Goal: Information Seeking & Learning: Check status

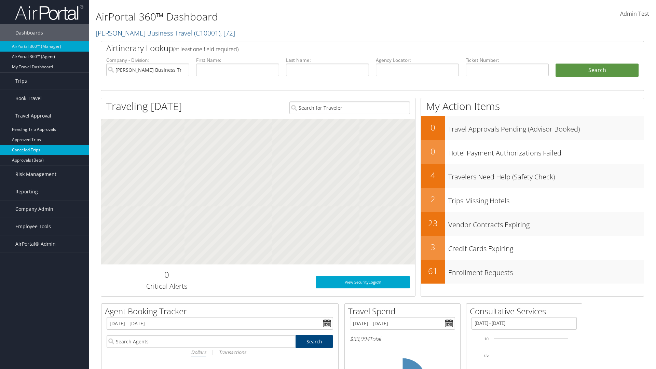
click at [44, 150] on link "Canceled Trips" at bounding box center [44, 150] width 89 height 10
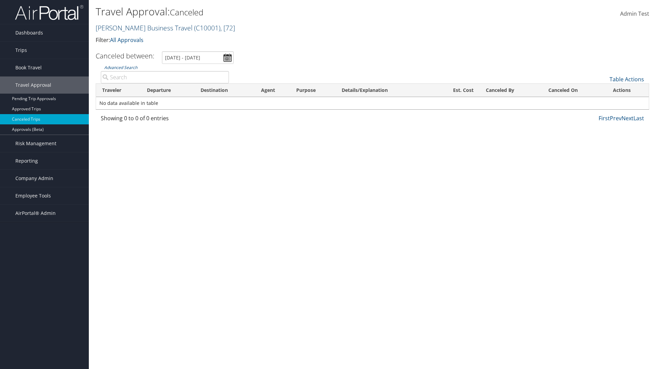
click at [141, 28] on link "Christopherson Business Travel ( C10001 ) , [ 72 ]" at bounding box center [165, 27] width 139 height 9
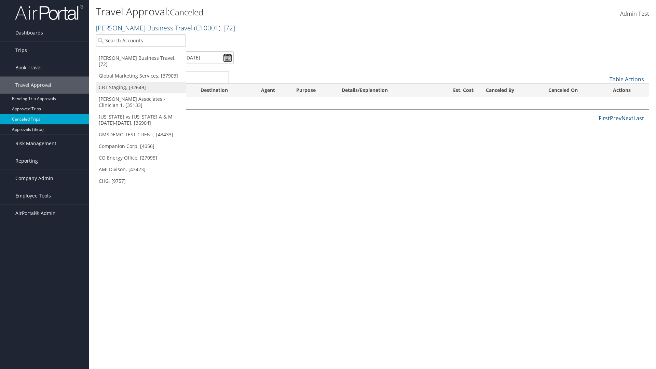
click at [141, 82] on link "CBT Staging, [32649]" at bounding box center [141, 88] width 90 height 12
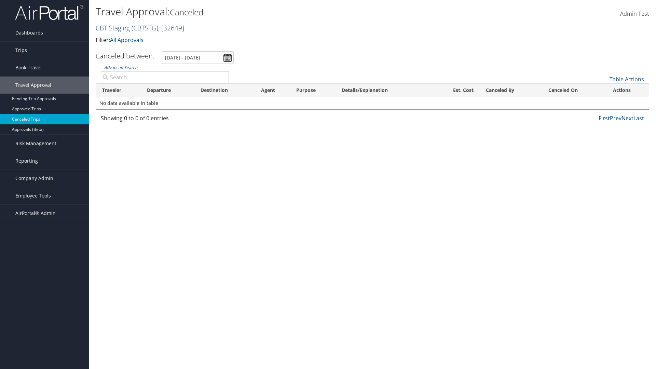
click at [113, 28] on link "CBT Staging ( CBTSTG ) , [ 32649 ]" at bounding box center [140, 27] width 89 height 9
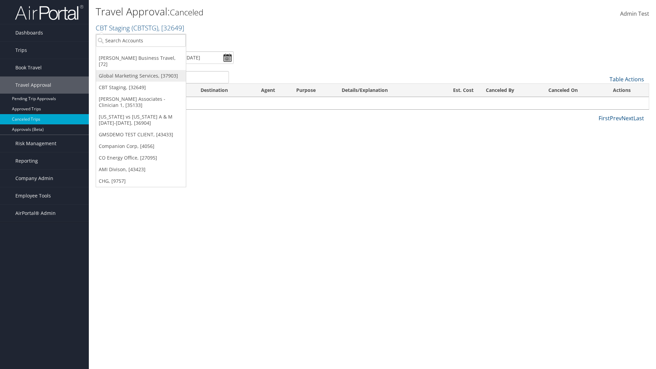
click at [141, 70] on link "Global Marketing Services, [37903]" at bounding box center [141, 76] width 90 height 12
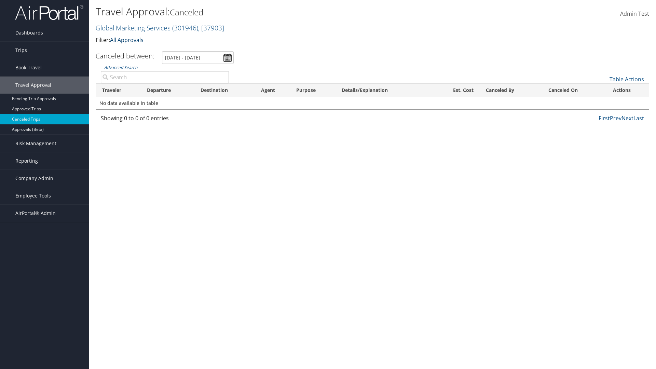
click at [128, 40] on link "All Approvals" at bounding box center [126, 40] width 33 height 8
click at [157, 50] on link "My Approvals" at bounding box center [157, 51] width 90 height 12
click at [118, 90] on th "Traveler" at bounding box center [118, 90] width 45 height 13
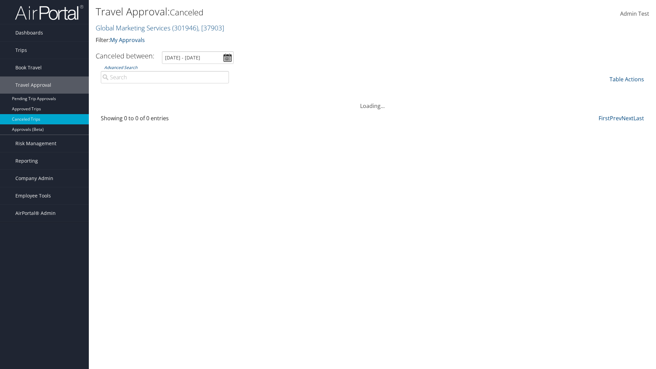
click at [118, 90] on th "Traveler" at bounding box center [118, 90] width 45 height 13
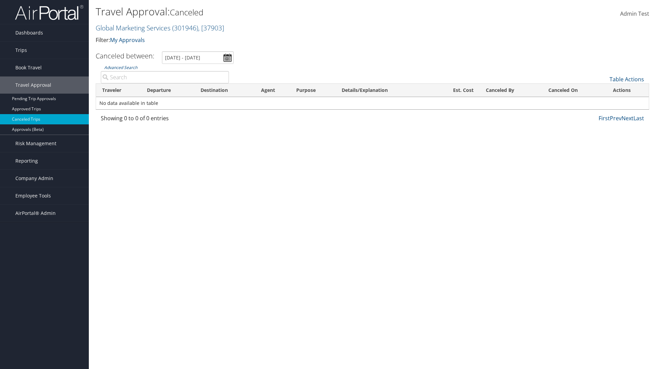
click at [225, 90] on th "Destination" at bounding box center [224, 90] width 60 height 13
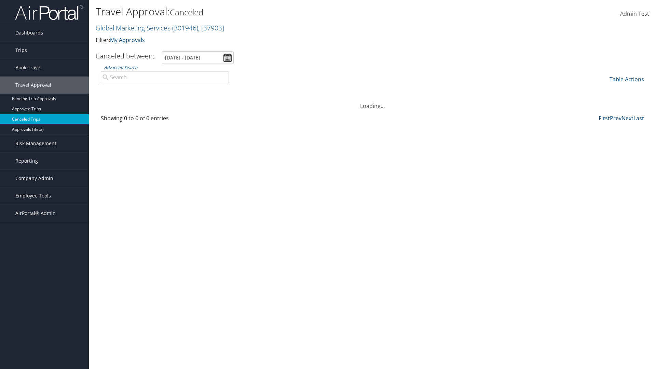
click at [167, 90] on th "Departure" at bounding box center [168, 90] width 54 height 13
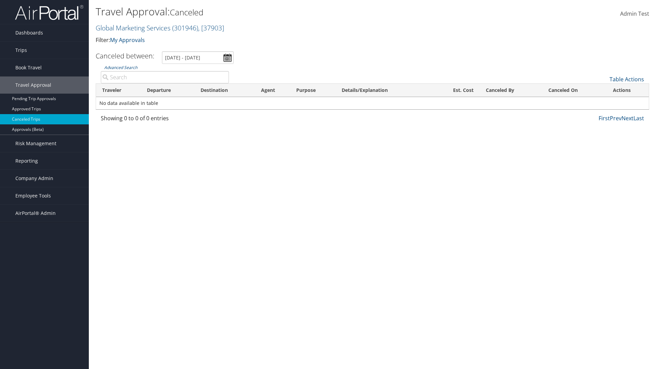
click at [456, 90] on th "Est. Cost" at bounding box center [456, 90] width 47 height 13
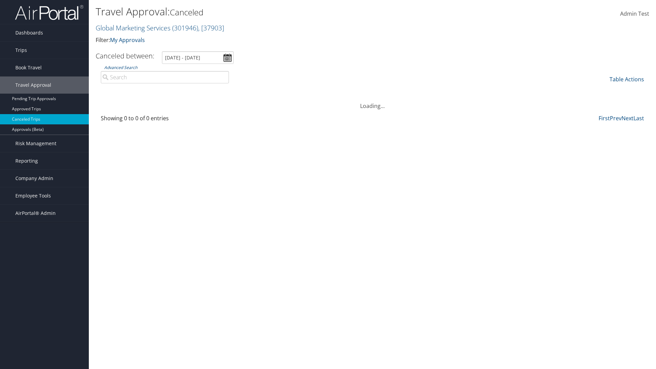
click at [511, 90] on th "Canceled By" at bounding box center [511, 90] width 63 height 13
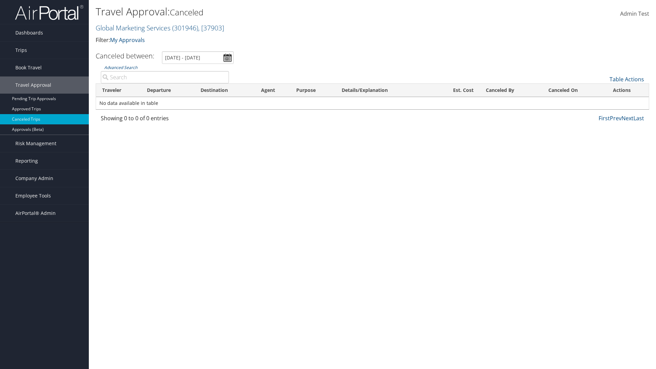
click at [511, 90] on th "Canceled By" at bounding box center [511, 90] width 63 height 13
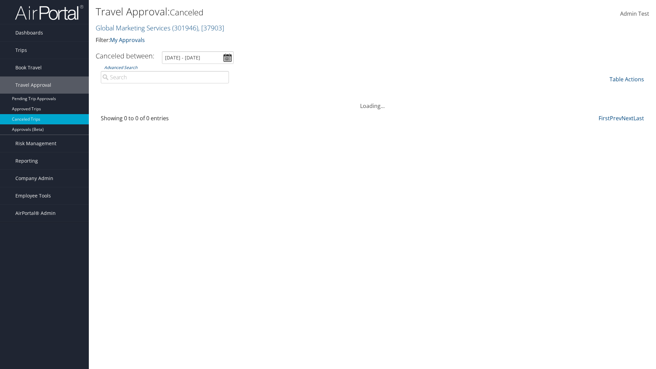
click at [575, 90] on th "Canceled On" at bounding box center [574, 90] width 64 height 13
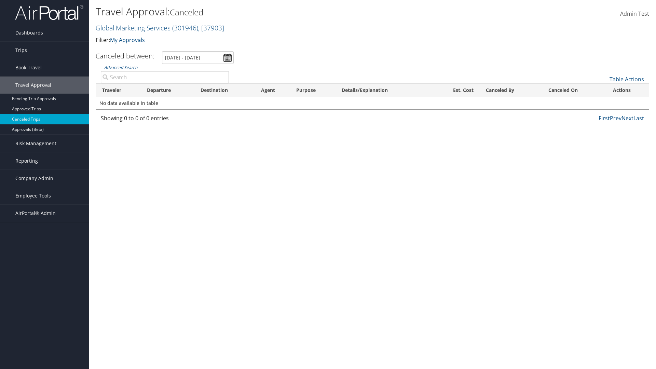
click at [575, 90] on th "Canceled On" at bounding box center [574, 90] width 64 height 13
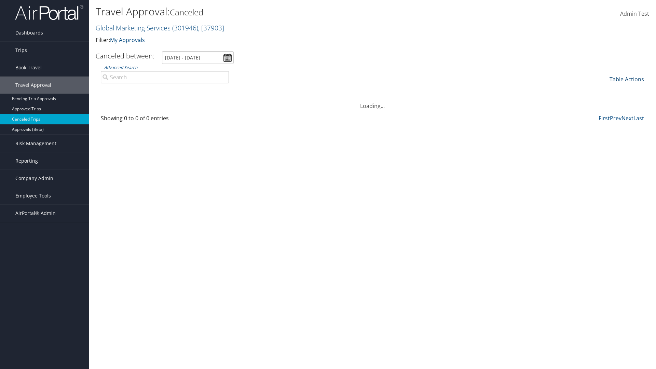
click at [627, 79] on link "Table Actions" at bounding box center [627, 80] width 35 height 8
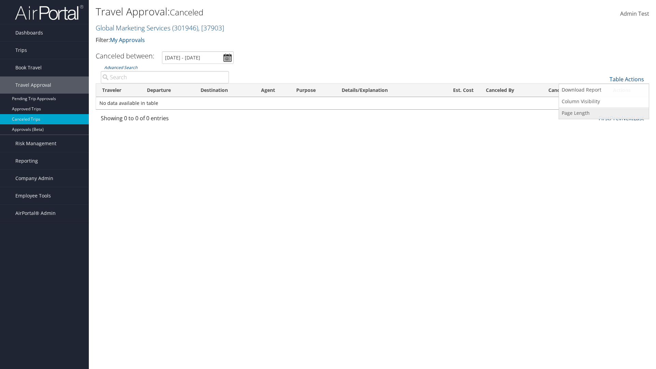
click at [604, 113] on link "Page Length" at bounding box center [604, 113] width 90 height 12
click at [604, 102] on link "25" at bounding box center [604, 102] width 90 height 12
click at [627, 79] on link "Table Actions" at bounding box center [627, 80] width 35 height 8
click at [604, 113] on link "Page Length" at bounding box center [604, 113] width 90 height 12
